Goal: Information Seeking & Learning: Find specific fact

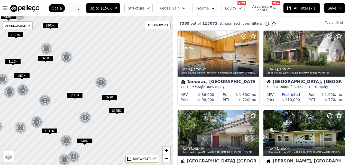
click at [83, 22] on div at bounding box center [87, 91] width 208 height 179
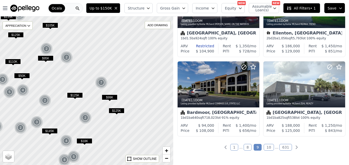
click at [77, 8] on div "Ocala" at bounding box center [65, 8] width 36 height 10
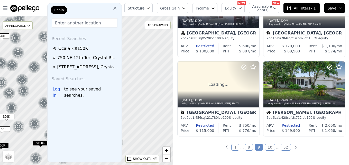
click at [71, 21] on input "text" at bounding box center [85, 22] width 66 height 9
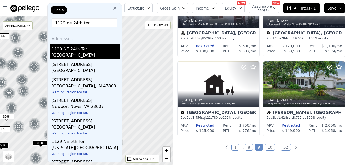
type input "1129 ne 24th ter"
click at [68, 49] on div "1129 NE 24th Ter" at bounding box center [86, 48] width 68 height 8
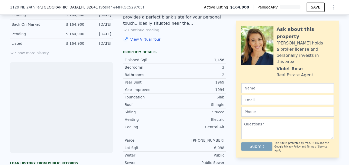
scroll to position [178, 0]
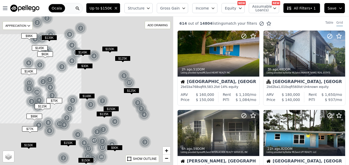
click at [68, 6] on div "Ocala" at bounding box center [65, 8] width 36 height 10
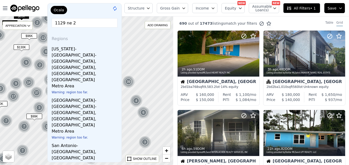
type input "1129 ne 24"
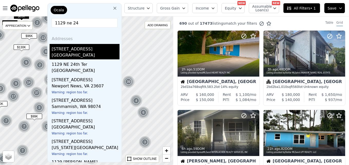
click at [68, 50] on div "[STREET_ADDRESS]" at bounding box center [86, 48] width 68 height 8
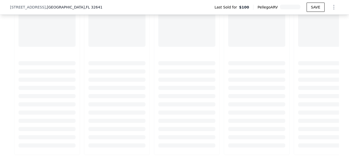
scroll to position [461, 0]
